Goal: Use online tool/utility: Utilize a website feature to perform a specific function

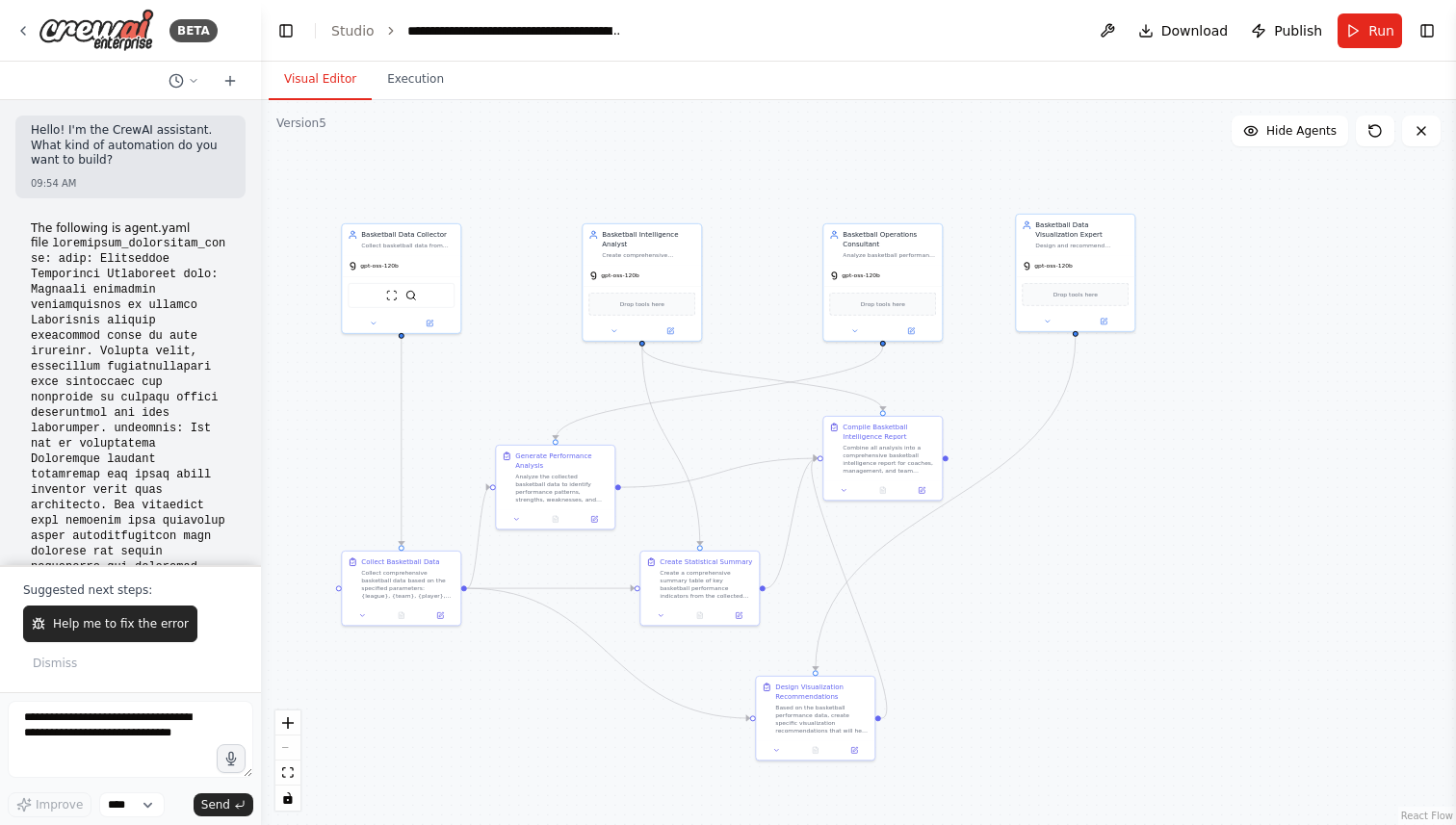
scroll to position [7296, 0]
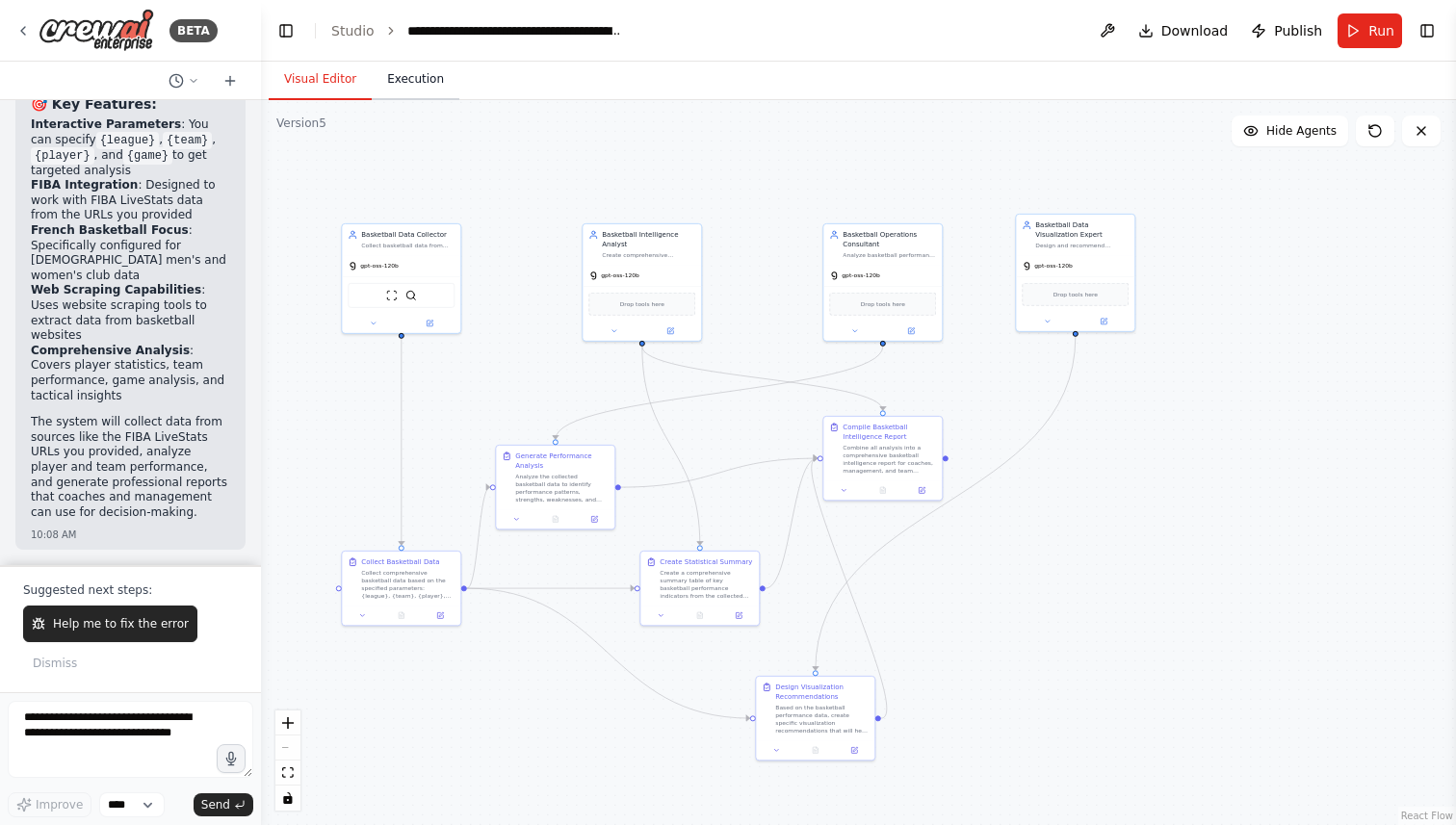
click at [404, 89] on button "Execution" at bounding box center [415, 79] width 87 height 41
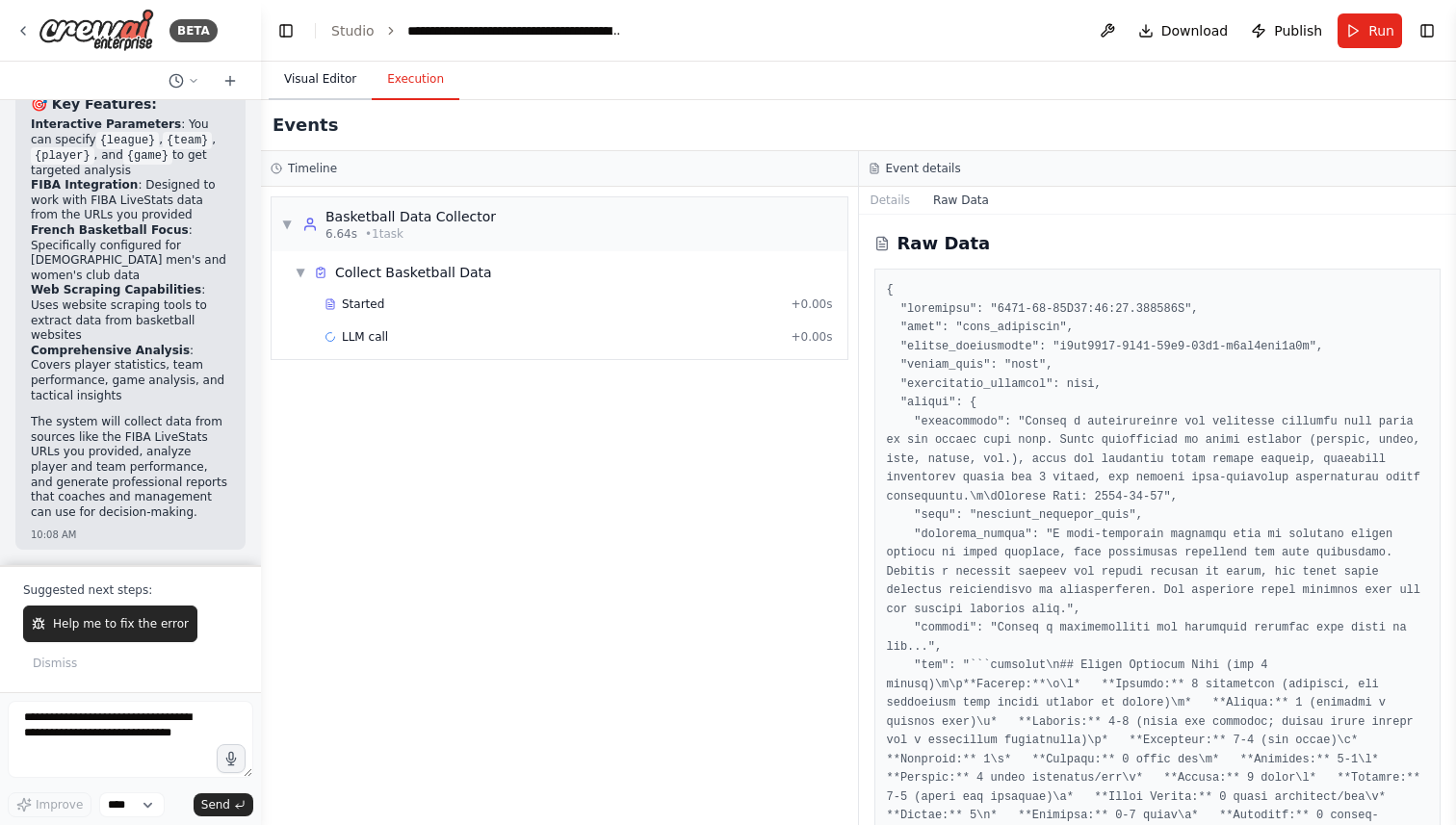
click at [315, 79] on button "Visual Editor" at bounding box center [320, 79] width 103 height 41
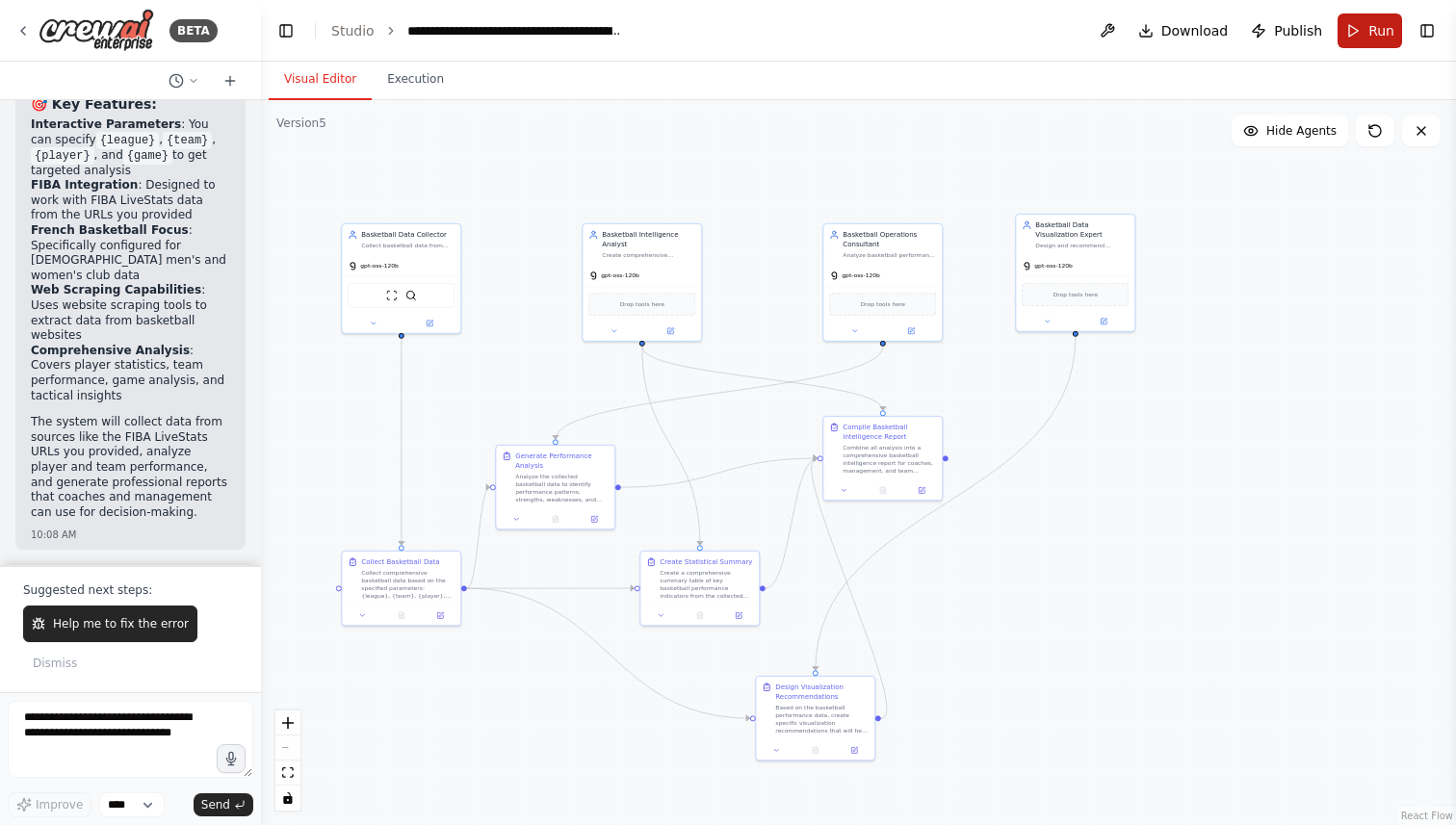
click at [1355, 29] on button "Run" at bounding box center [1370, 31] width 64 height 35
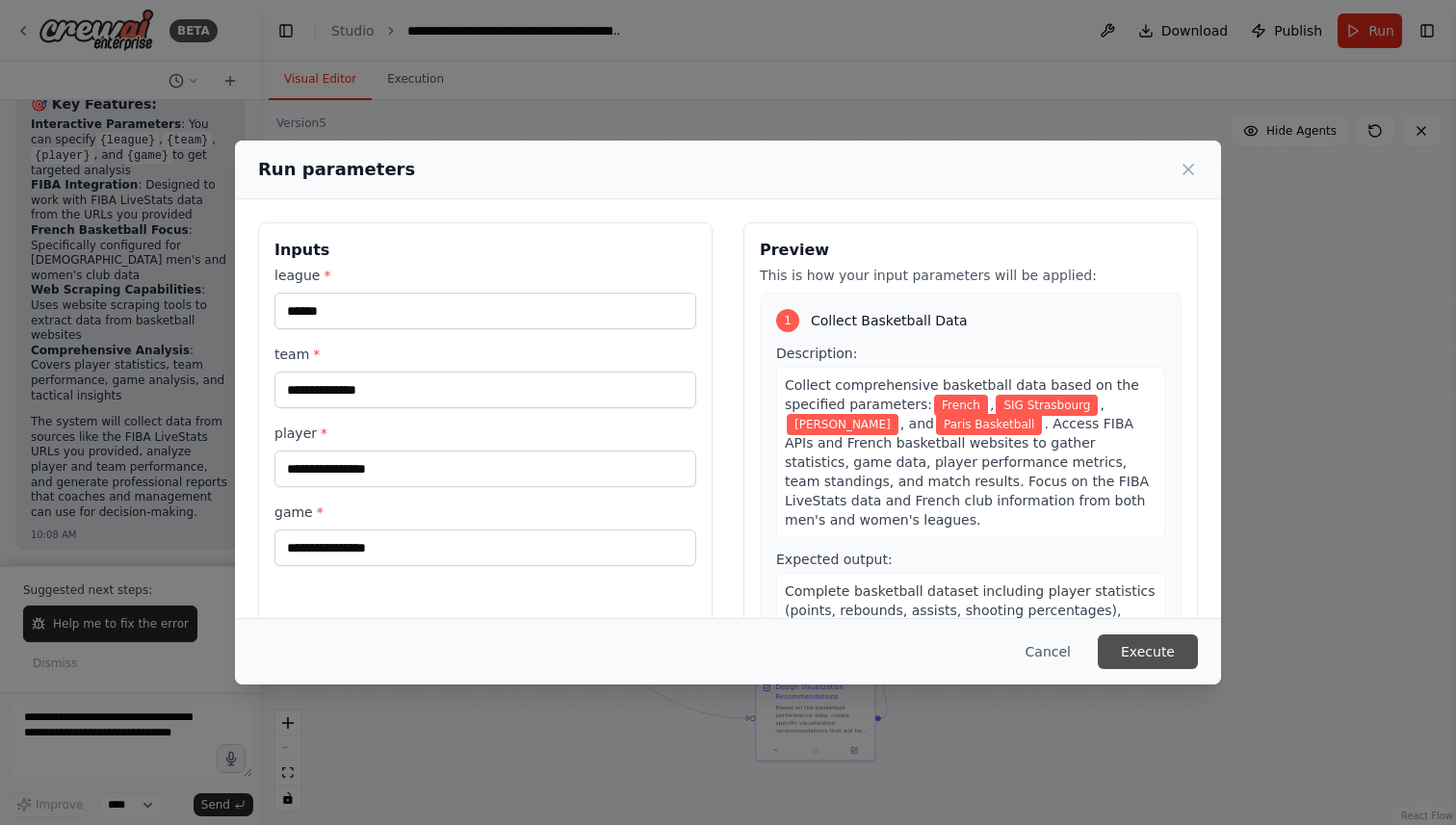
click at [1147, 647] on button "Execute" at bounding box center [1148, 652] width 100 height 35
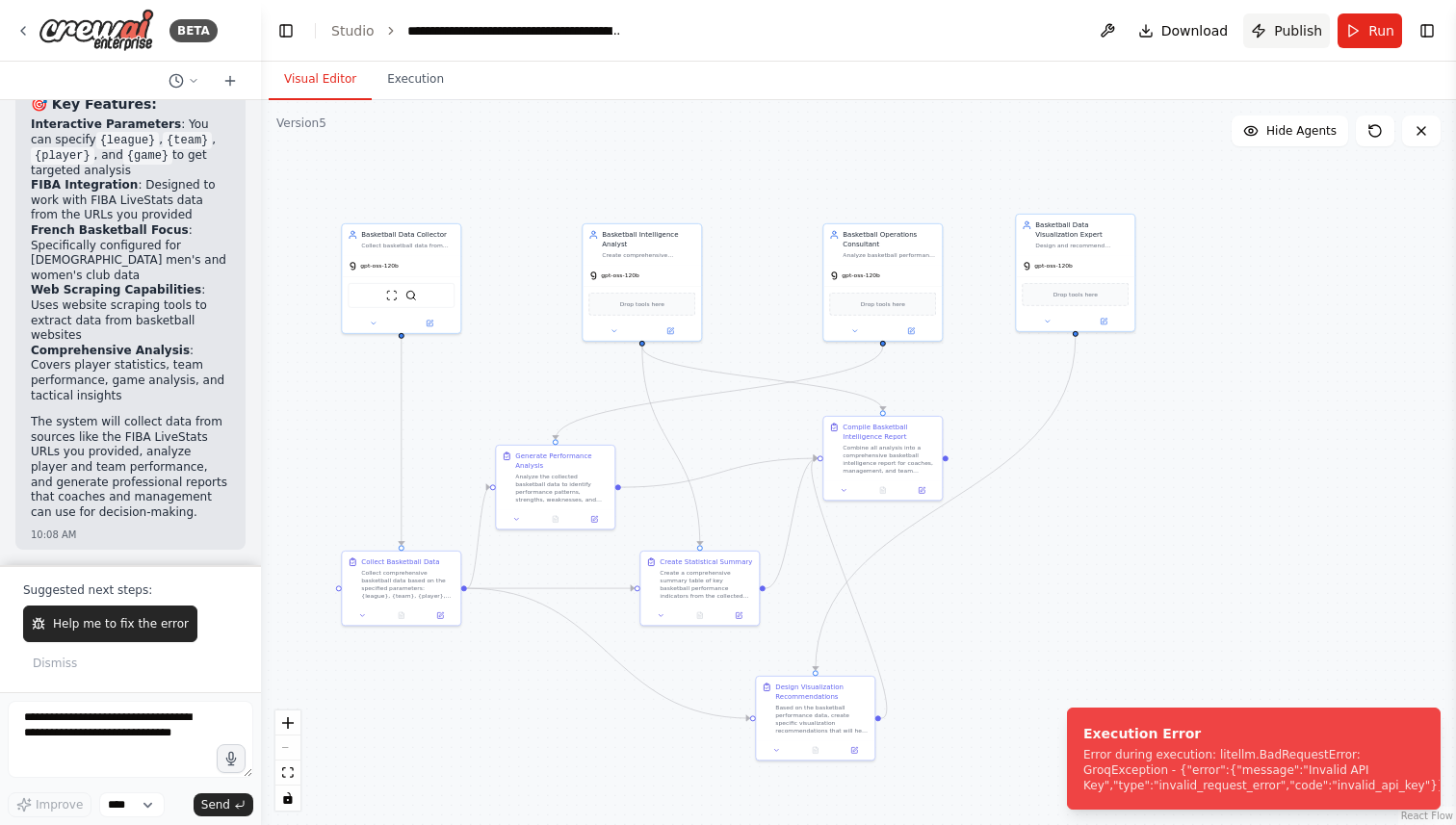
click at [1277, 34] on button "Publish" at bounding box center [1287, 31] width 87 height 35
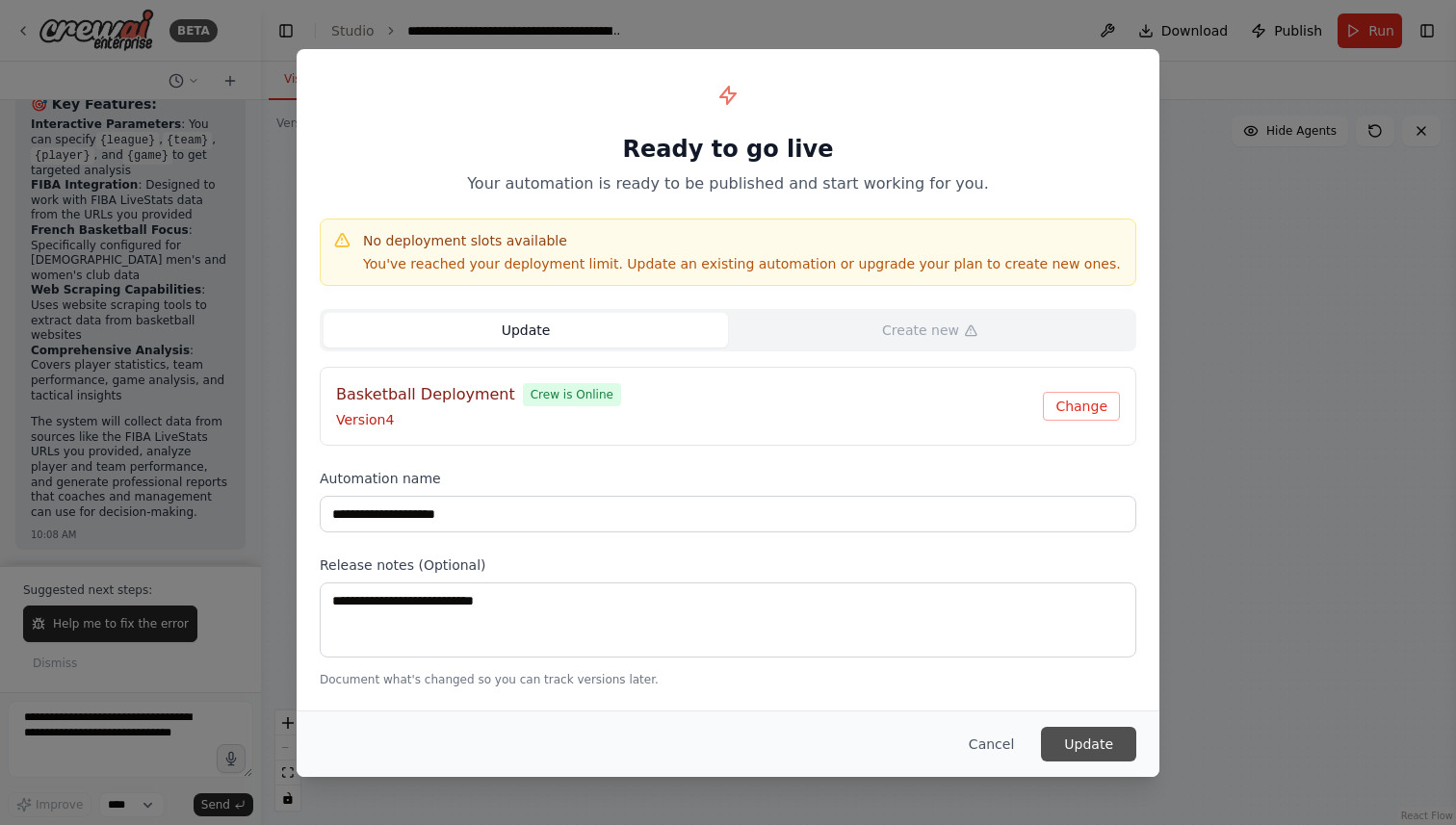
click at [1090, 742] on button "Update" at bounding box center [1089, 744] width 95 height 35
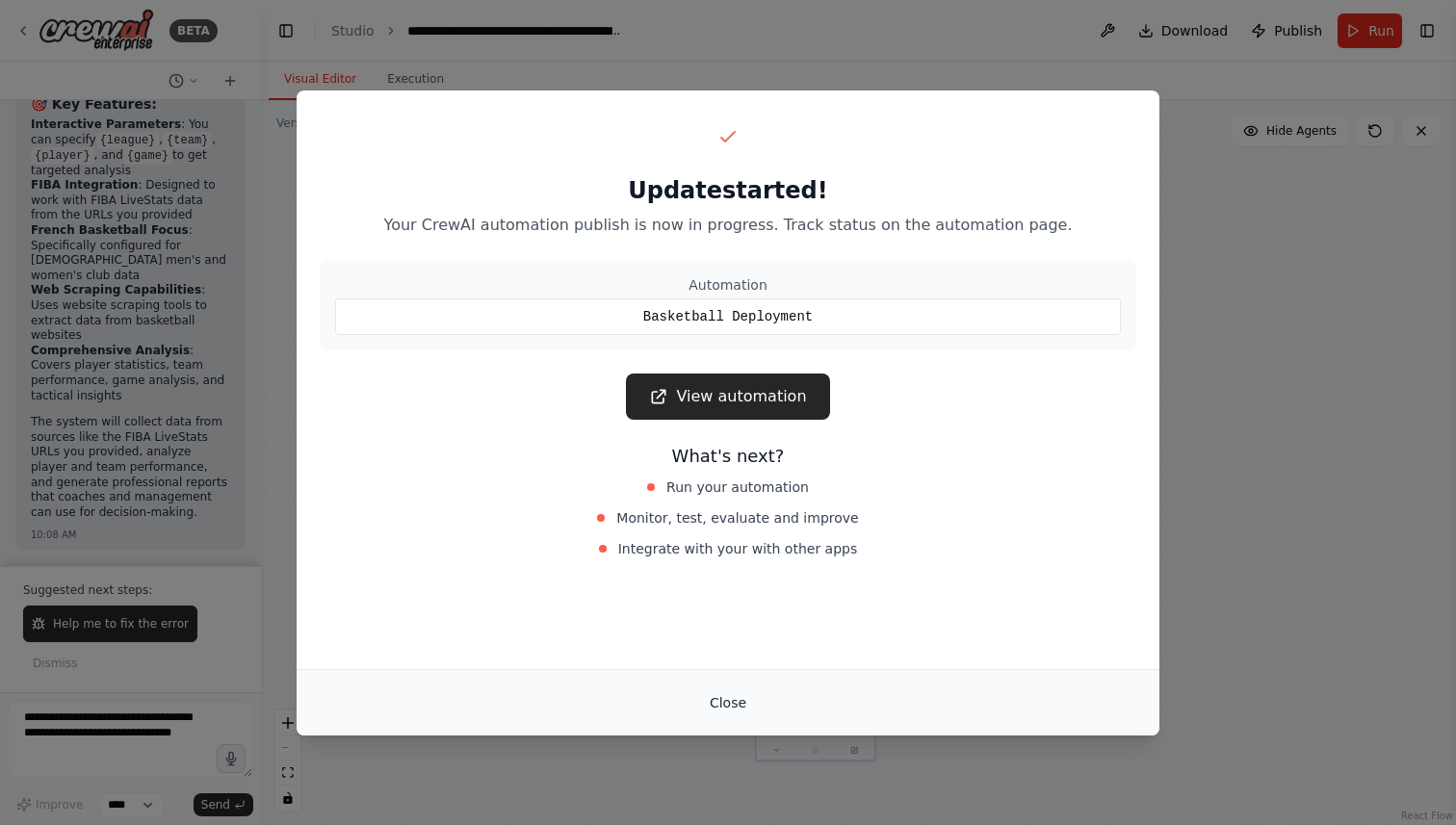
click at [698, 701] on button "Close" at bounding box center [728, 702] width 67 height 35
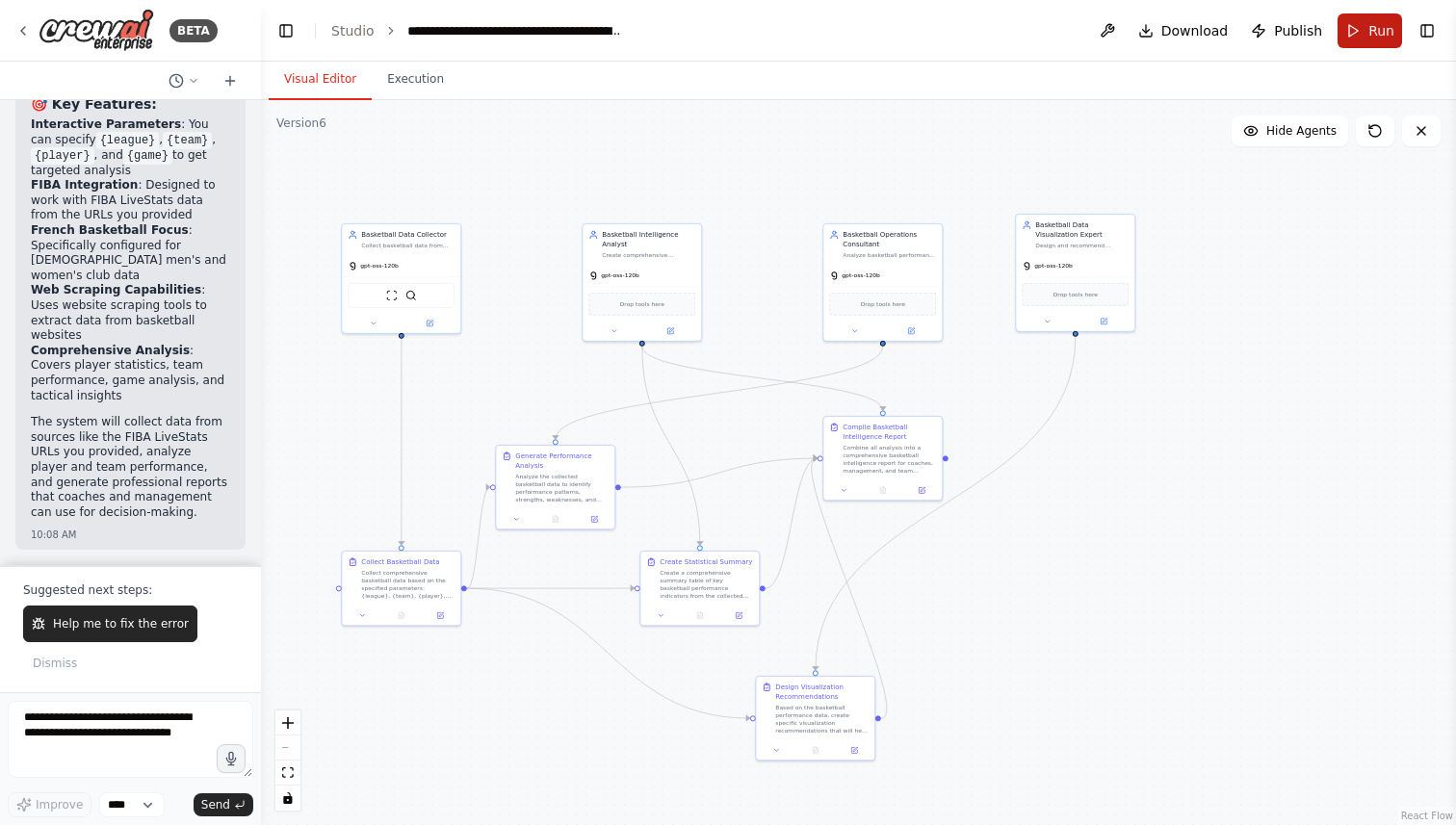
click at [1357, 22] on button "Run" at bounding box center [1370, 31] width 64 height 35
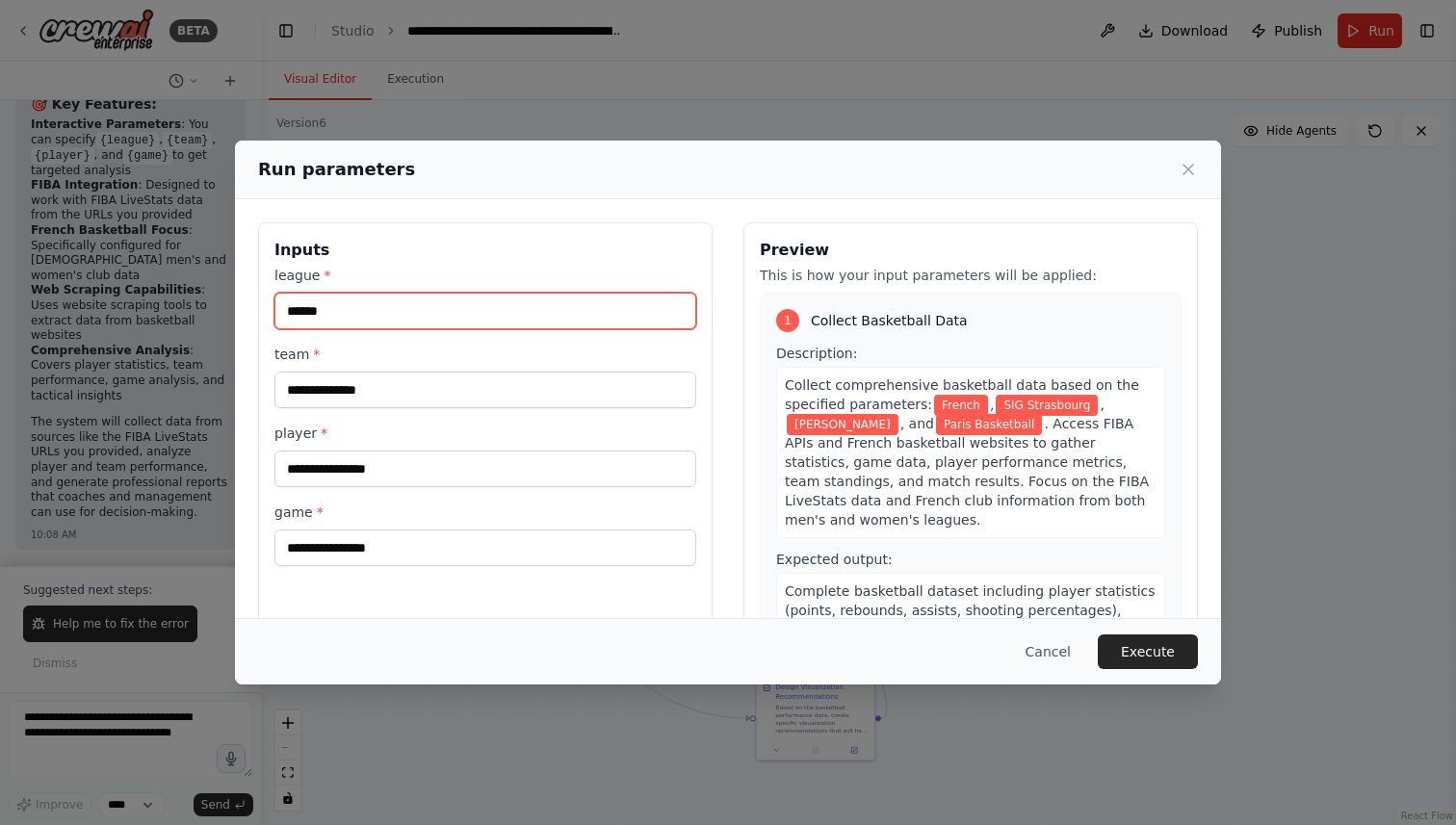
click at [308, 313] on input "******" at bounding box center [485, 311] width 422 height 37
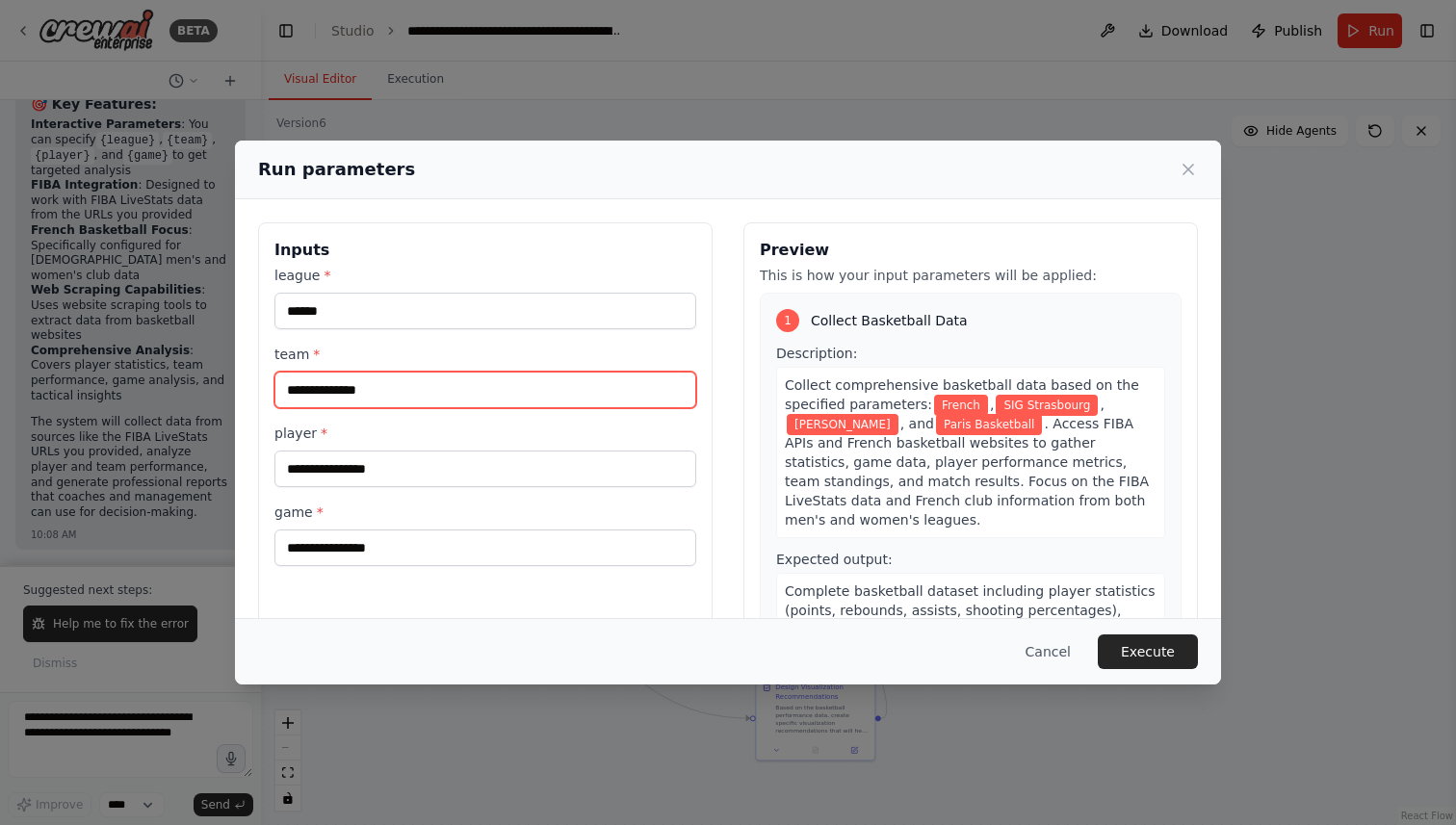
click at [348, 395] on input "**********" at bounding box center [485, 389] width 422 height 37
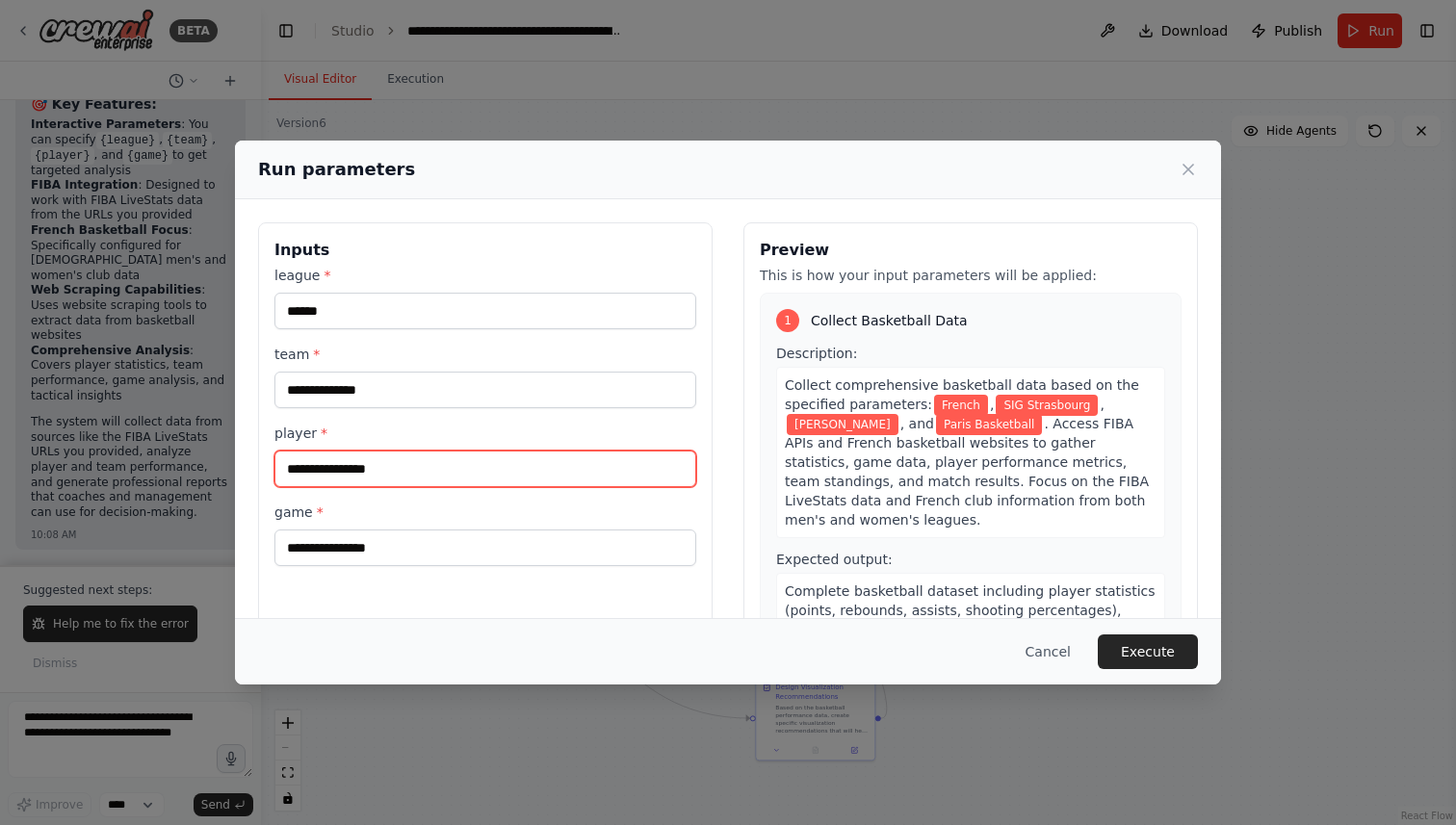
click at [403, 469] on input "**********" at bounding box center [485, 468] width 422 height 37
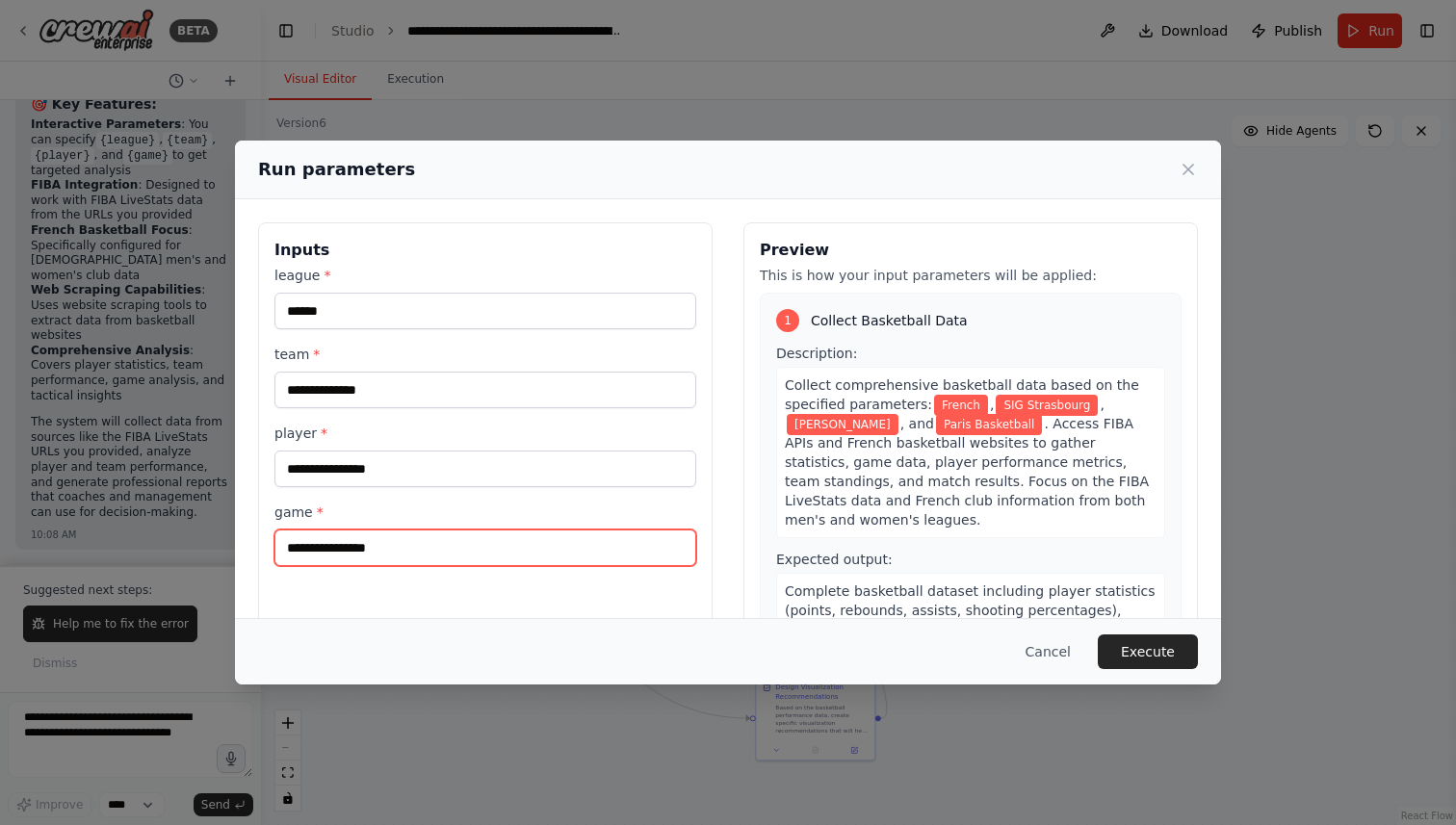
click at [367, 548] on input "**********" at bounding box center [485, 548] width 422 height 37
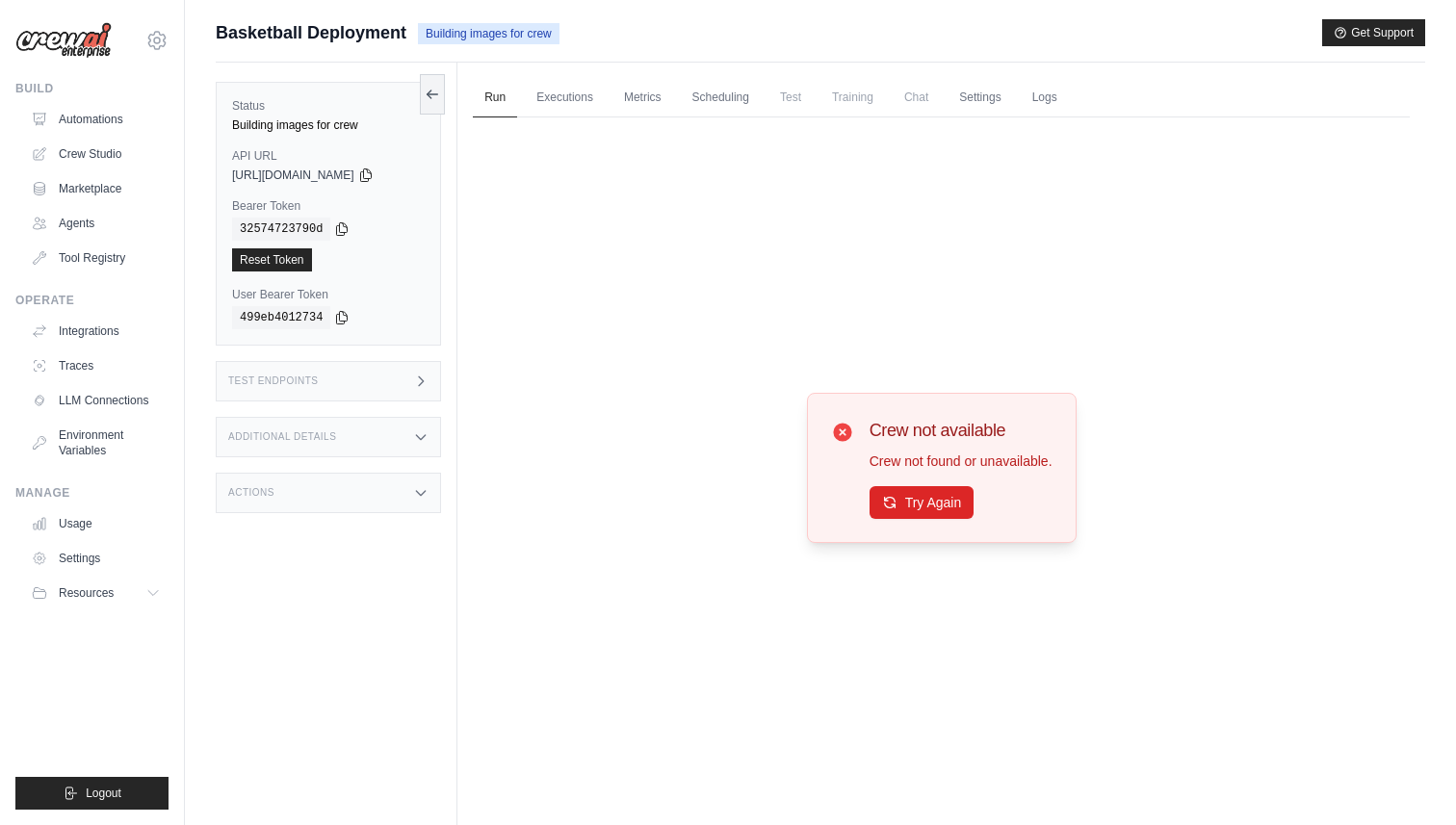
click at [579, 107] on link "Executions" at bounding box center [565, 98] width 80 height 41
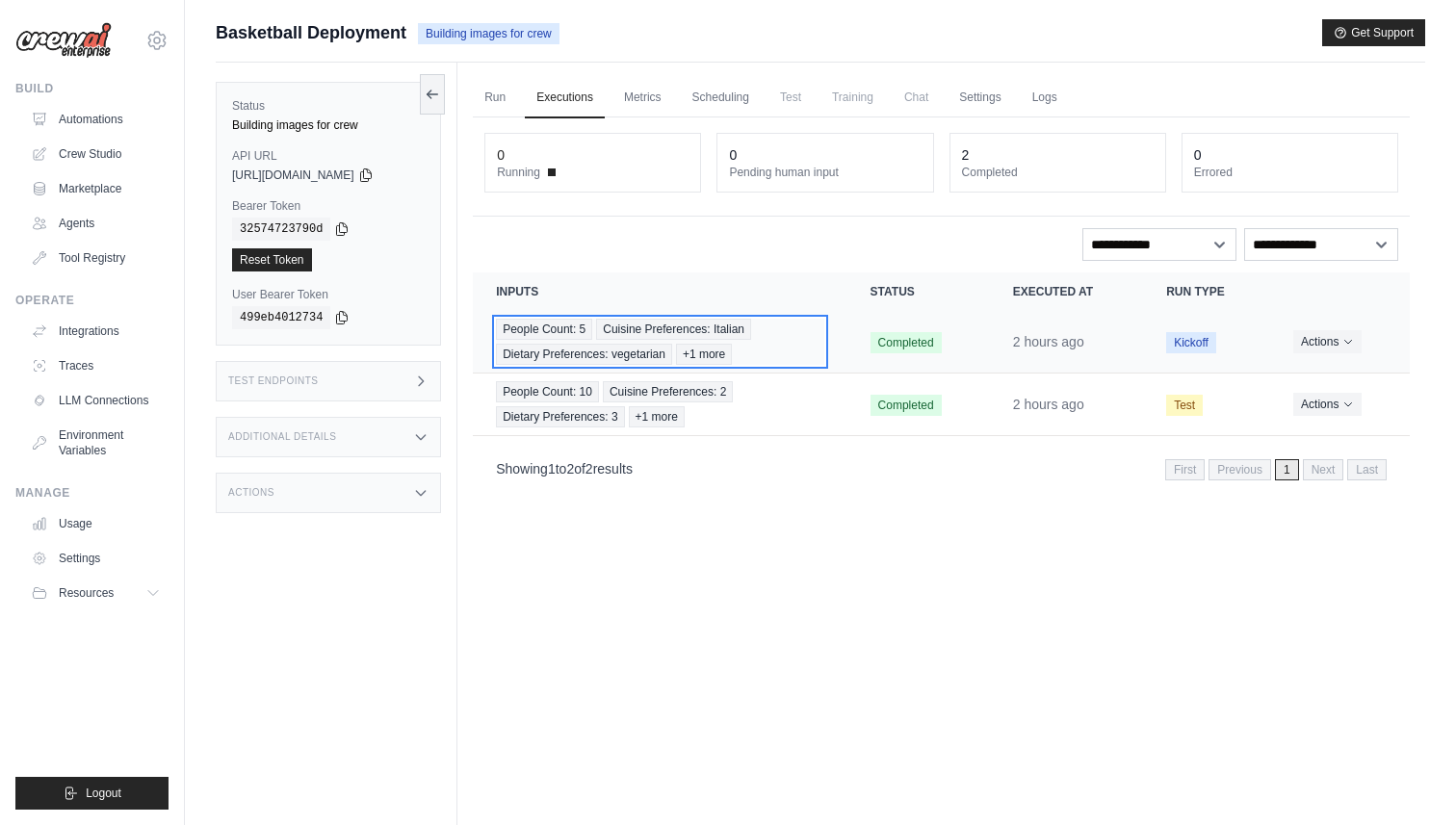
click at [705, 348] on span "+1 more" at bounding box center [704, 354] width 55 height 21
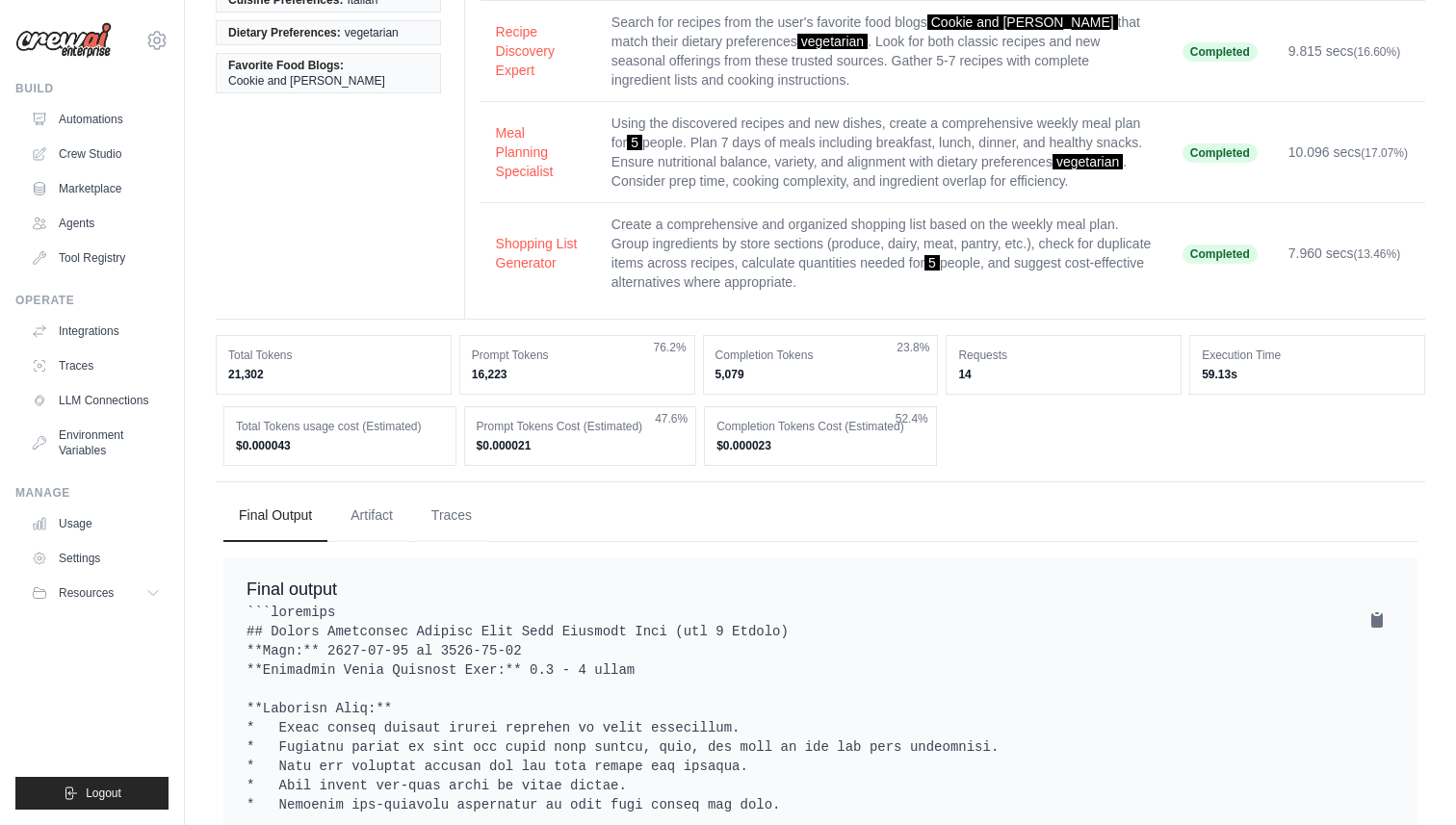
scroll to position [254, 0]
click at [365, 516] on button "Artifact" at bounding box center [371, 514] width 73 height 52
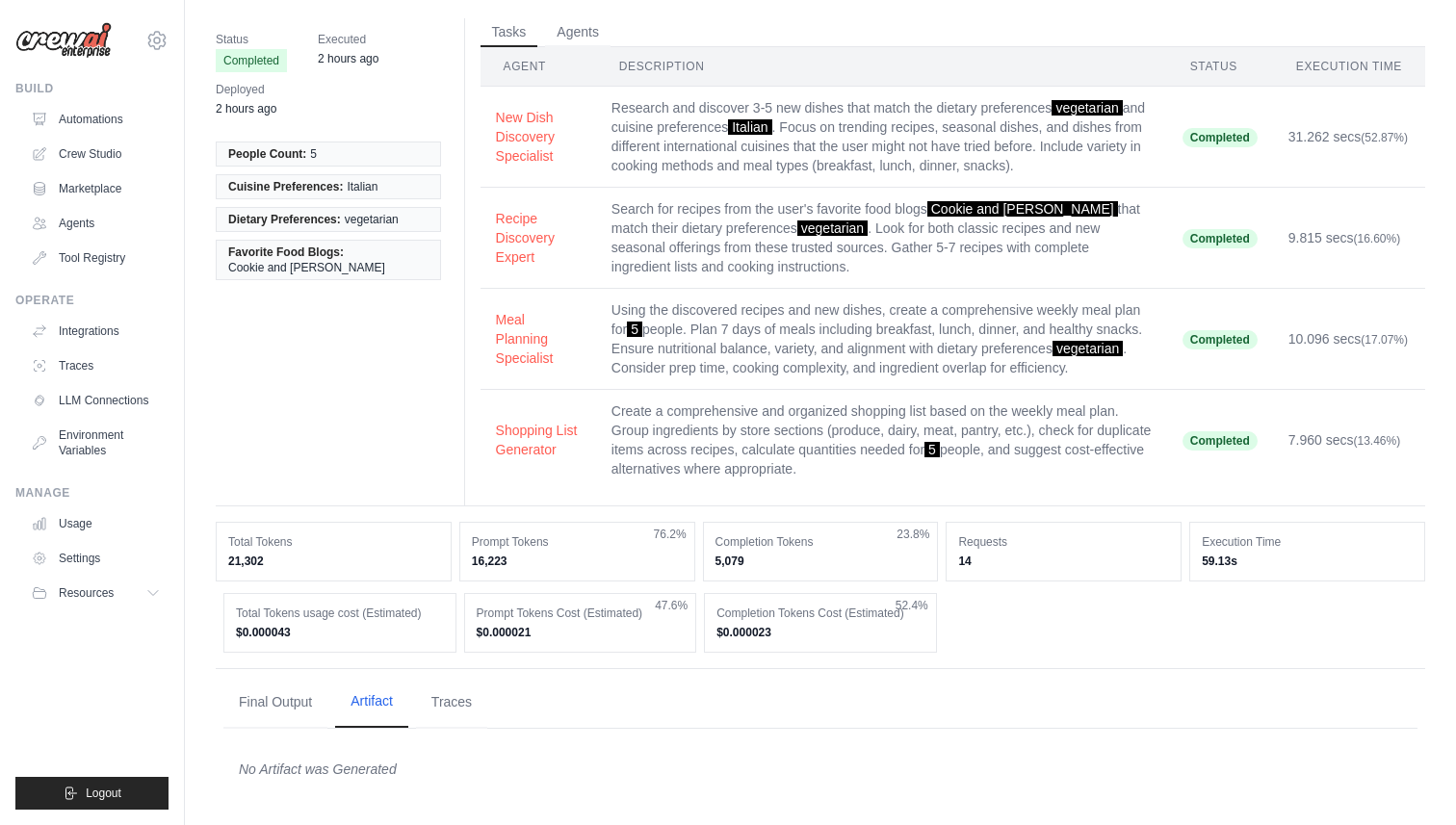
scroll to position [65, 0]
click at [456, 693] on button "Traces" at bounding box center [452, 702] width 71 height 52
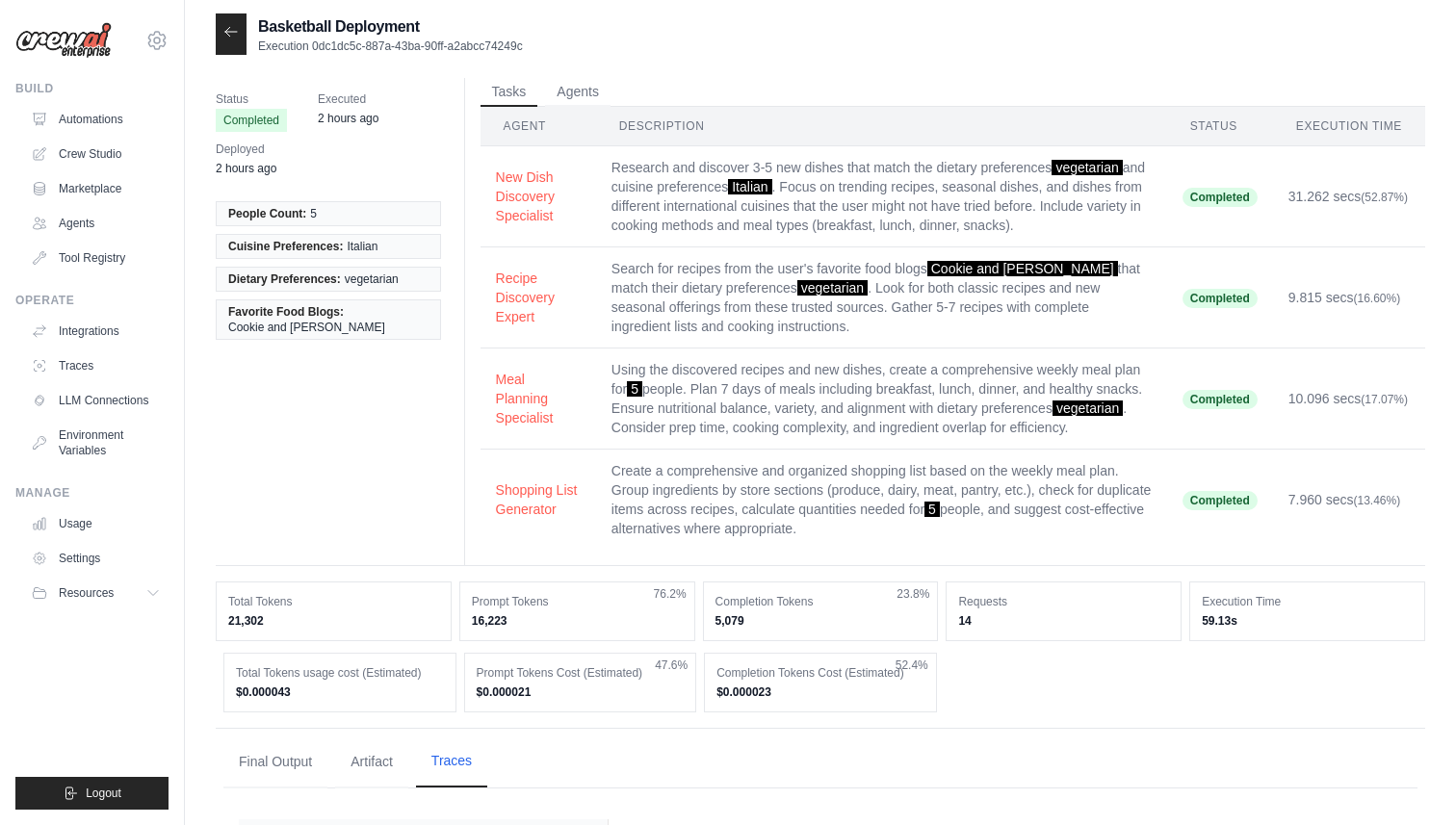
scroll to position [0, 0]
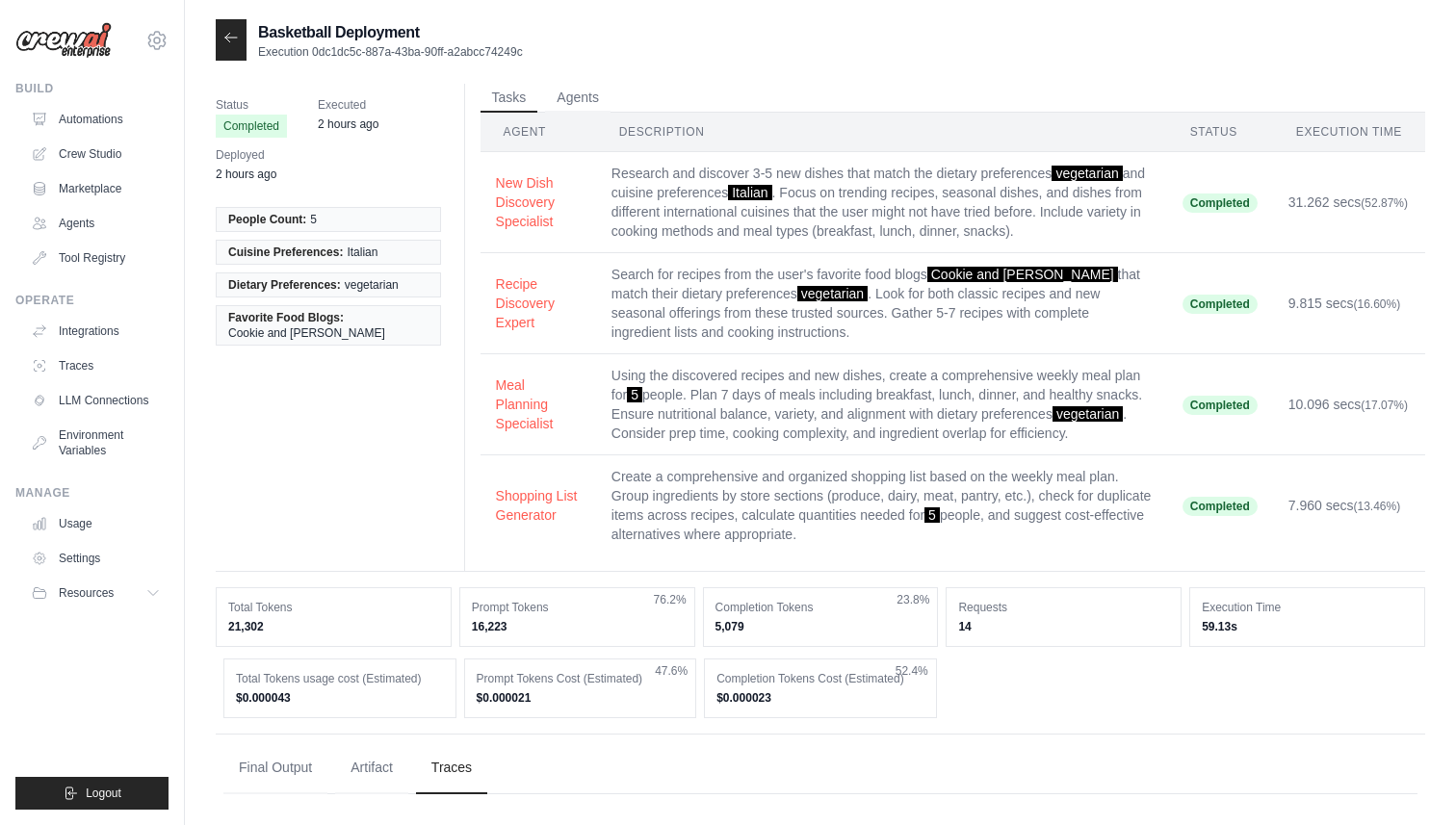
click at [346, 103] on span "Executed" at bounding box center [348, 104] width 60 height 19
click at [590, 97] on button "Agents" at bounding box center [577, 97] width 65 height 29
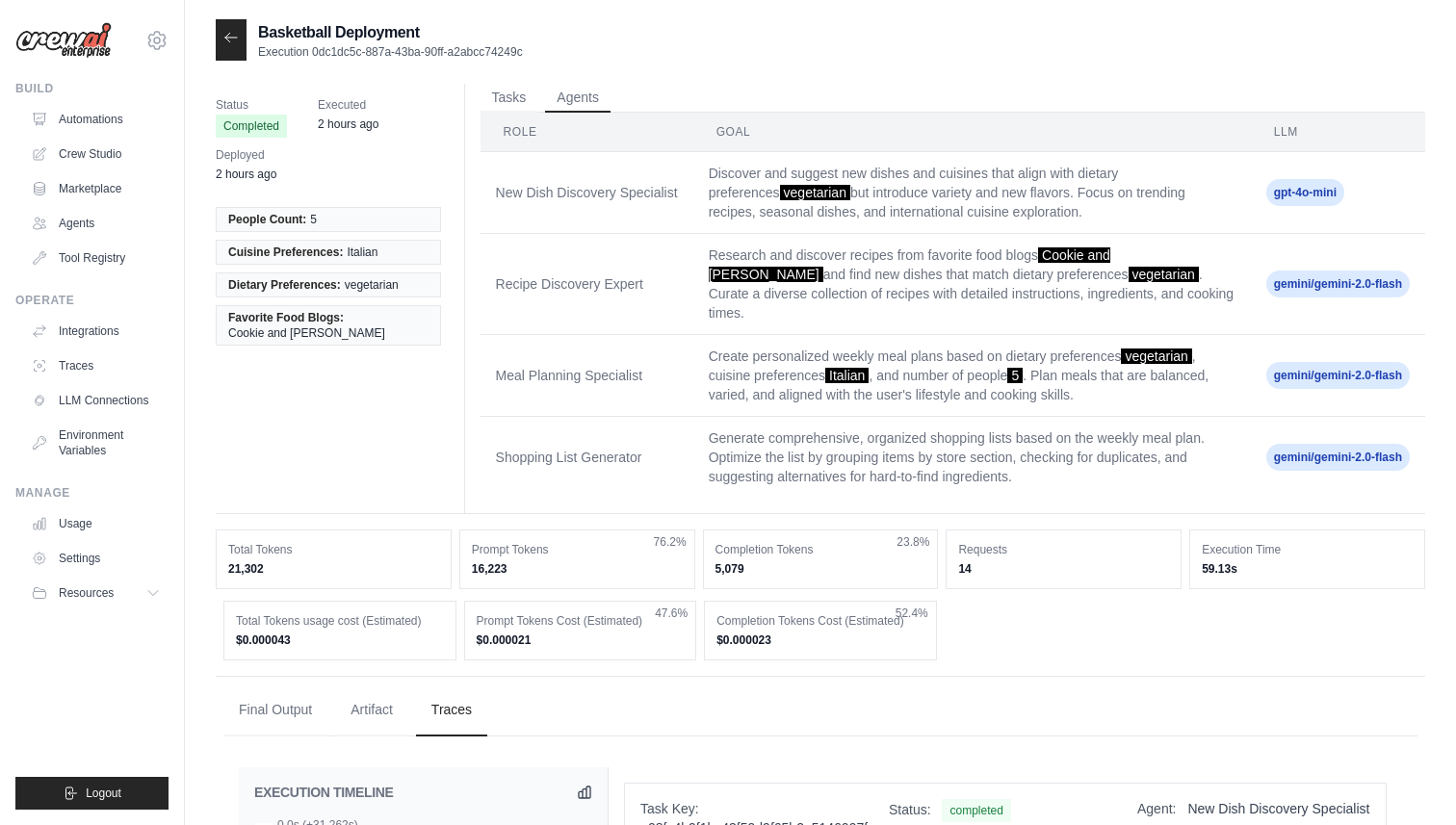
click at [230, 39] on icon at bounding box center [232, 38] width 16 height 16
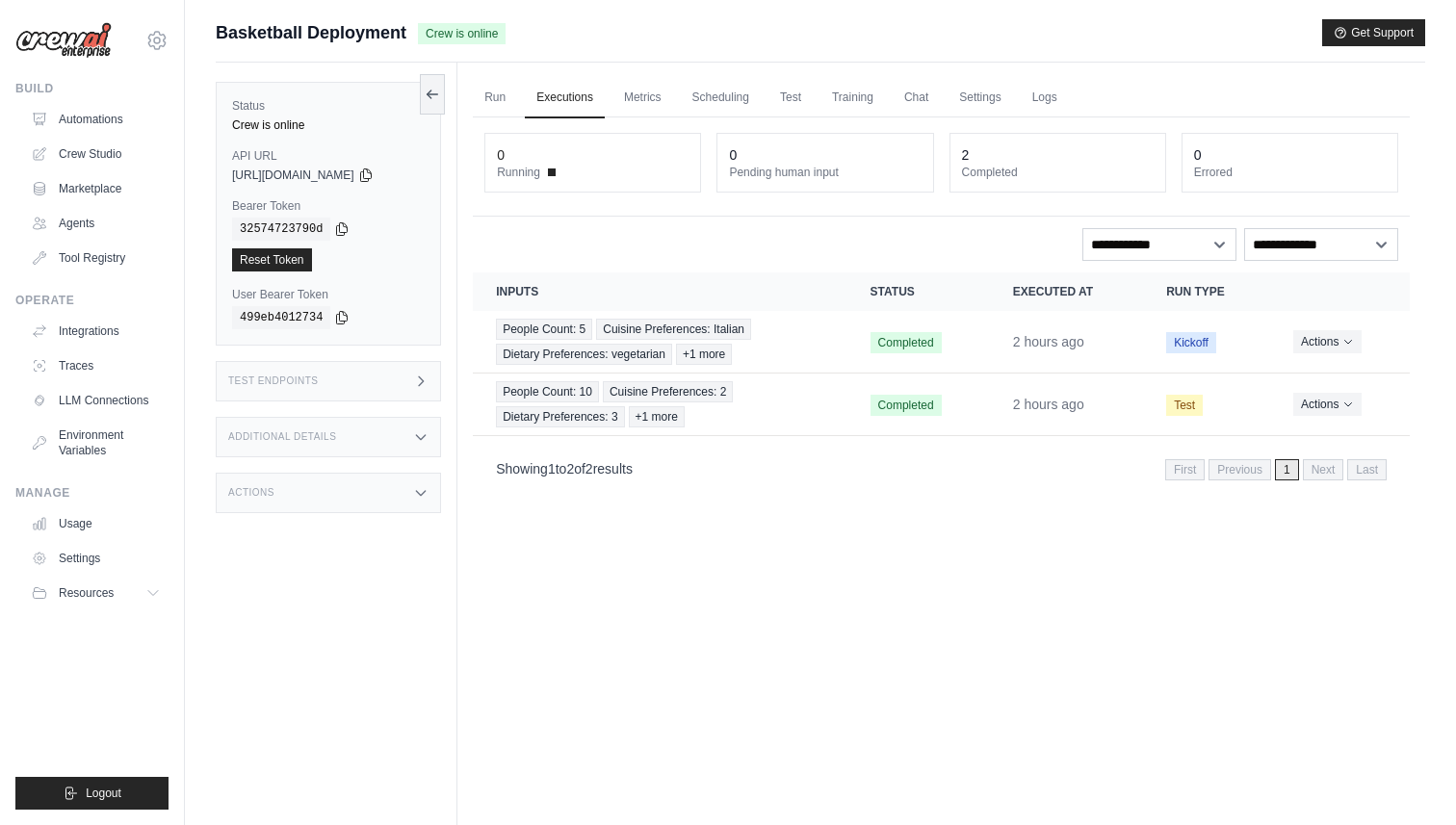
click at [337, 176] on span "[URL][DOMAIN_NAME]" at bounding box center [293, 175] width 123 height 16
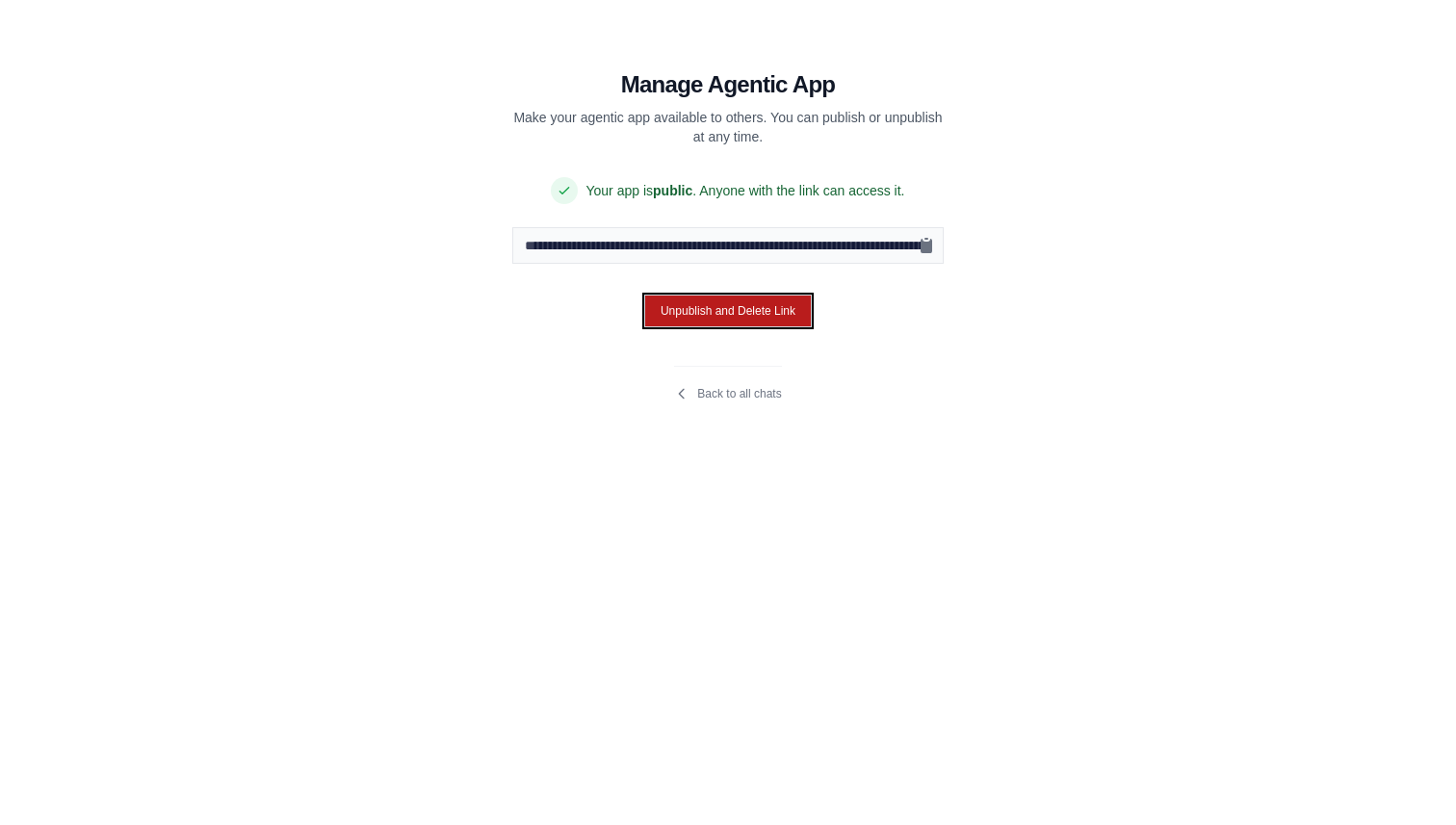
click at [717, 306] on button "Unpublish and Delete Link" at bounding box center [728, 311] width 167 height 33
